Goal: Navigation & Orientation: Find specific page/section

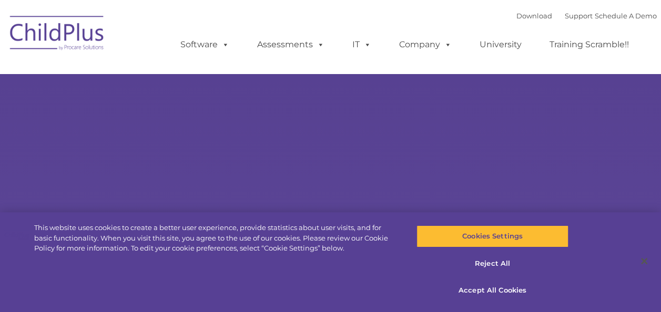
select select "MEDIUM"
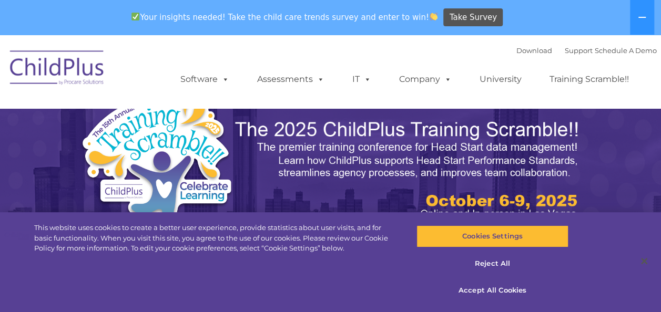
click at [136, 83] on div "Download Support | Schedule A Demo  MENU MENU Software ChildPlus: The original…" at bounding box center [331, 72] width 652 height 58
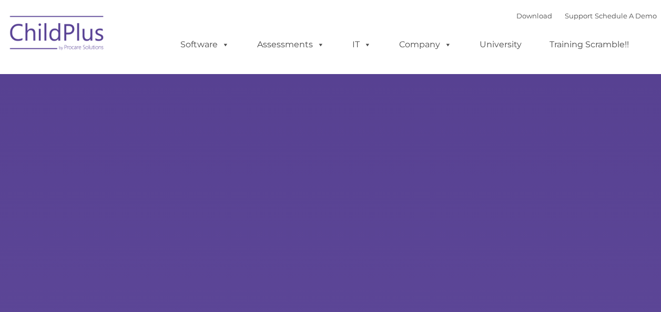
select select "MEDIUM"
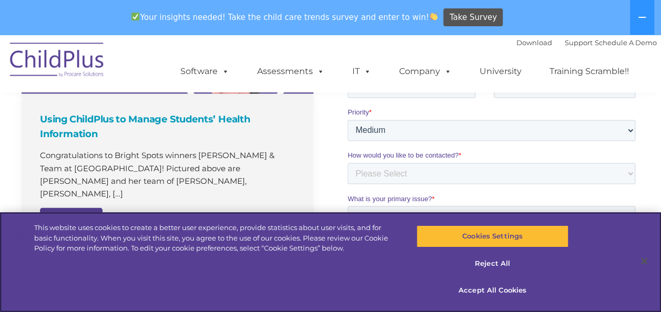
scroll to position [1145, 0]
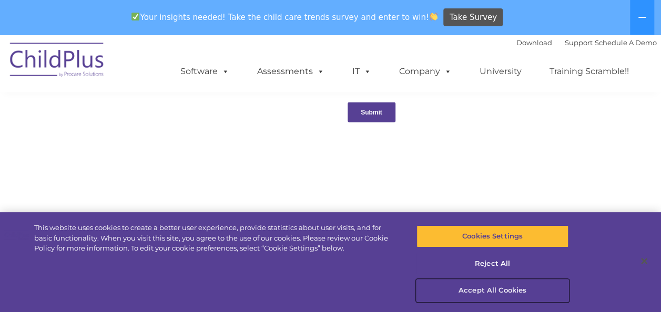
click at [493, 291] on button "Accept All Cookies" at bounding box center [492, 291] width 152 height 22
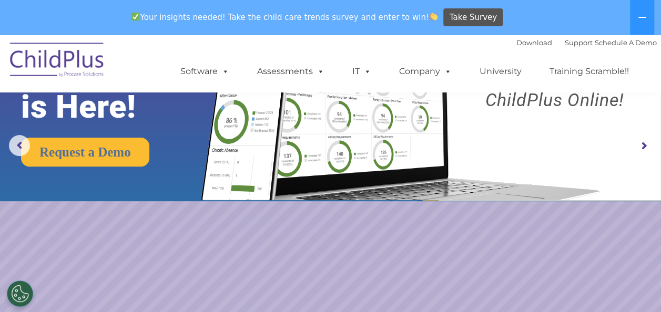
scroll to position [0, 0]
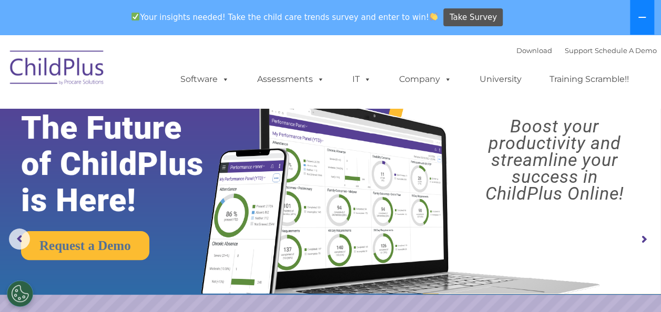
click at [638, 16] on icon at bounding box center [641, 17] width 8 height 8
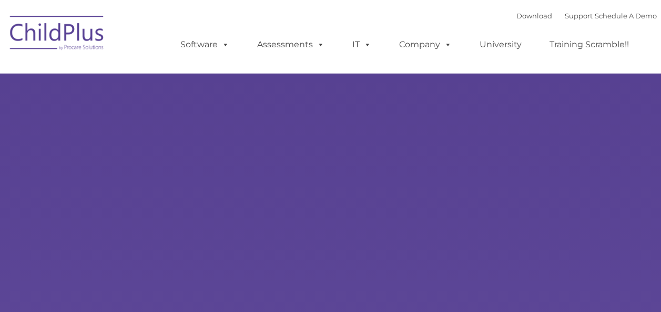
type input ""
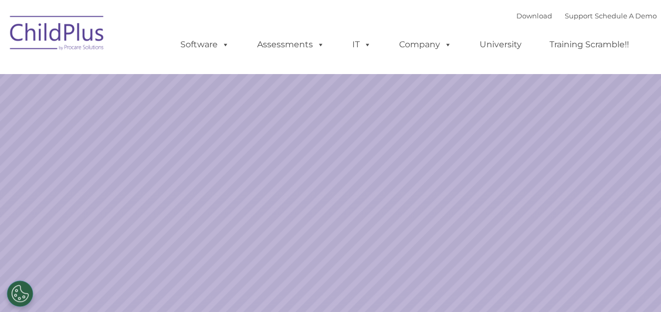
select select "MEDIUM"
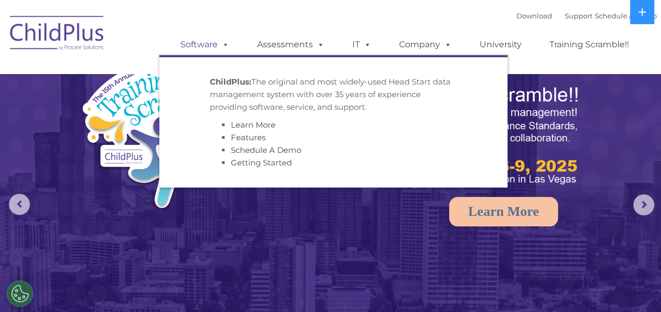
click at [215, 45] on link "Software" at bounding box center [205, 44] width 70 height 21
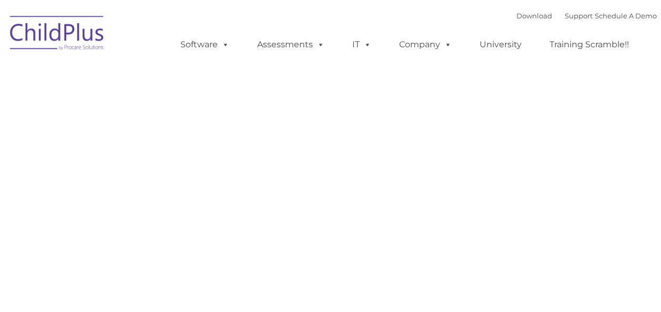
click at [156, 36] on div "Download Support | Schedule A Demo Search for: Search MENU MENU Software ChildP…" at bounding box center [331, 37] width 652 height 58
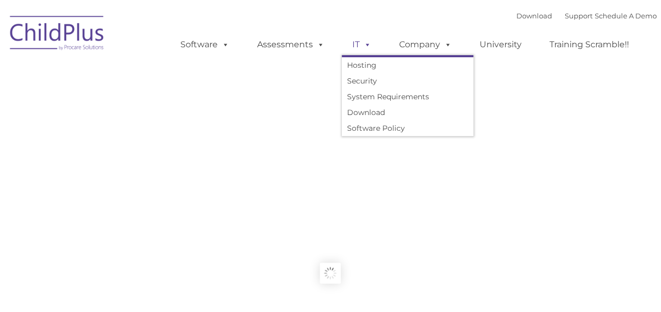
click at [354, 44] on link "IT" at bounding box center [362, 44] width 40 height 21
type input ""
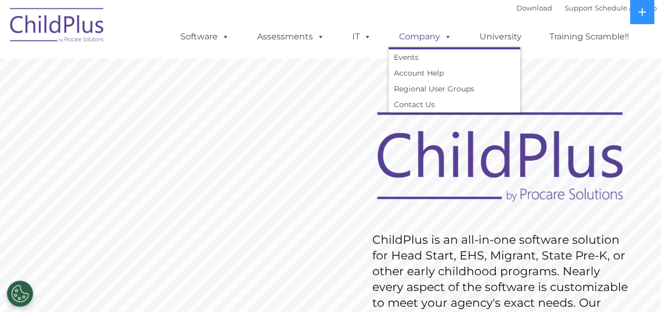
click at [422, 35] on link "Company" at bounding box center [425, 36] width 74 height 21
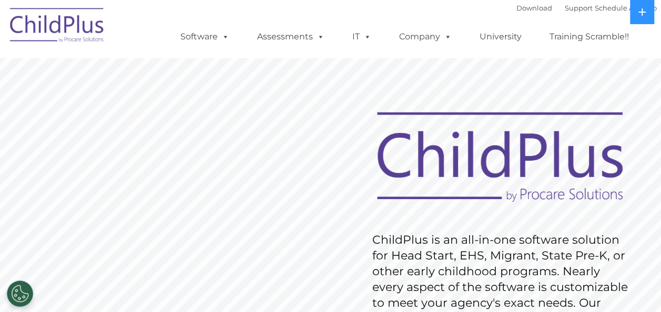
click at [335, 35] on ul "Software ChildPlus: The original and most widely-used Head Start data managemen…" at bounding box center [407, 37] width 497 height 42
click at [71, 32] on img at bounding box center [57, 27] width 105 height 53
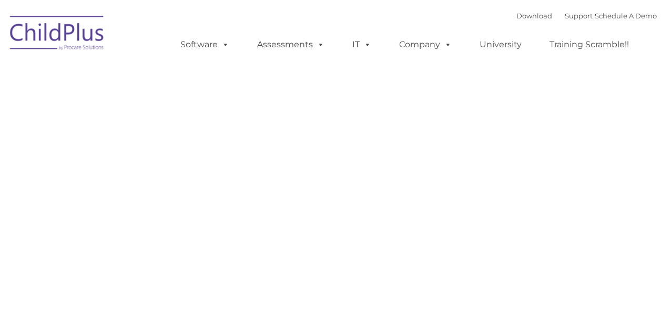
type input ""
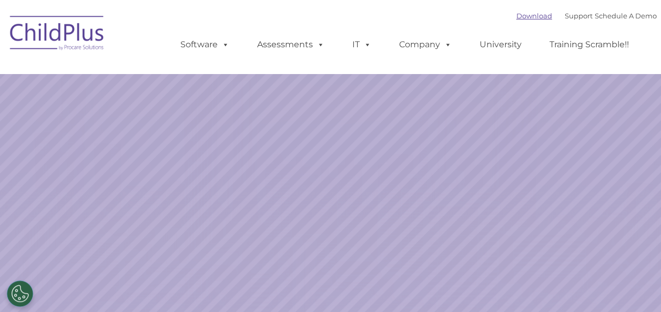
select select "MEDIUM"
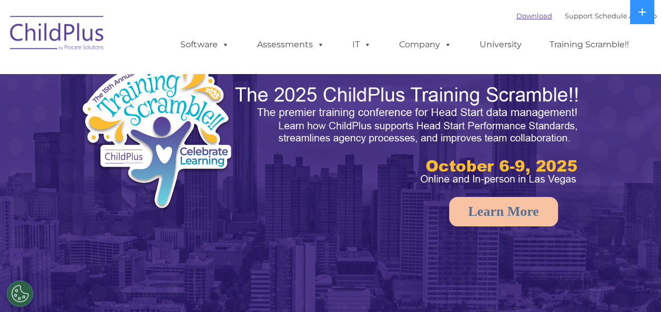
click at [522, 16] on link "Download" at bounding box center [534, 16] width 36 height 8
